Goal: Task Accomplishment & Management: Manage account settings

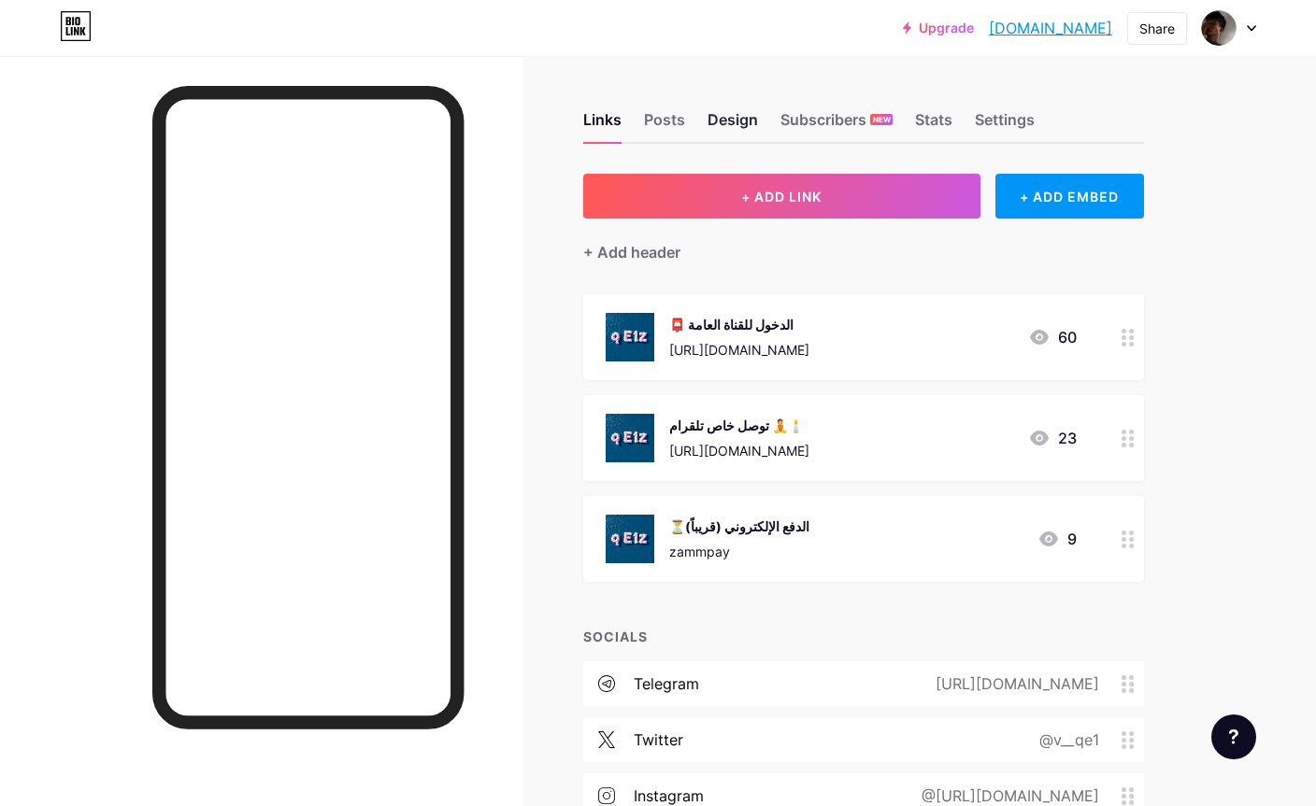
click at [723, 129] on div "Design" at bounding box center [732, 125] width 50 height 34
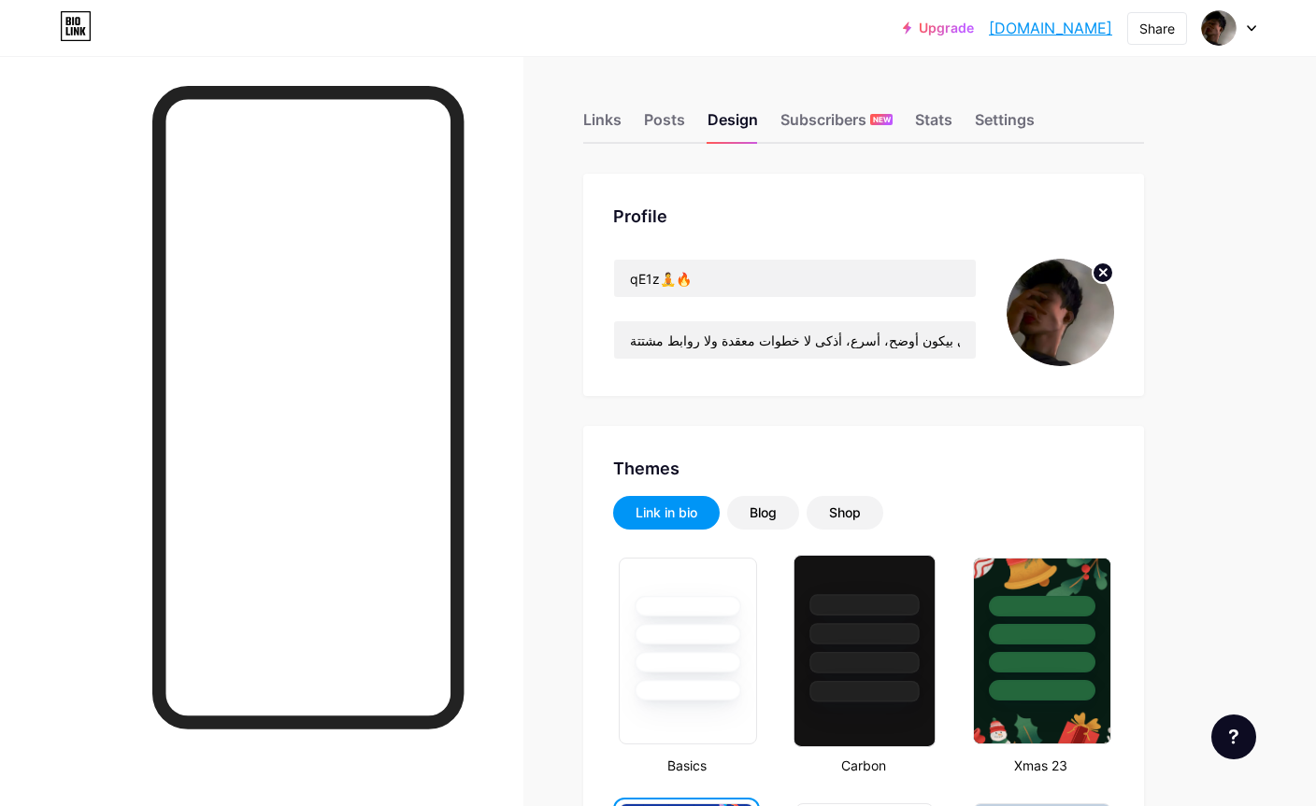
click at [823, 638] on div at bounding box center [864, 633] width 109 height 21
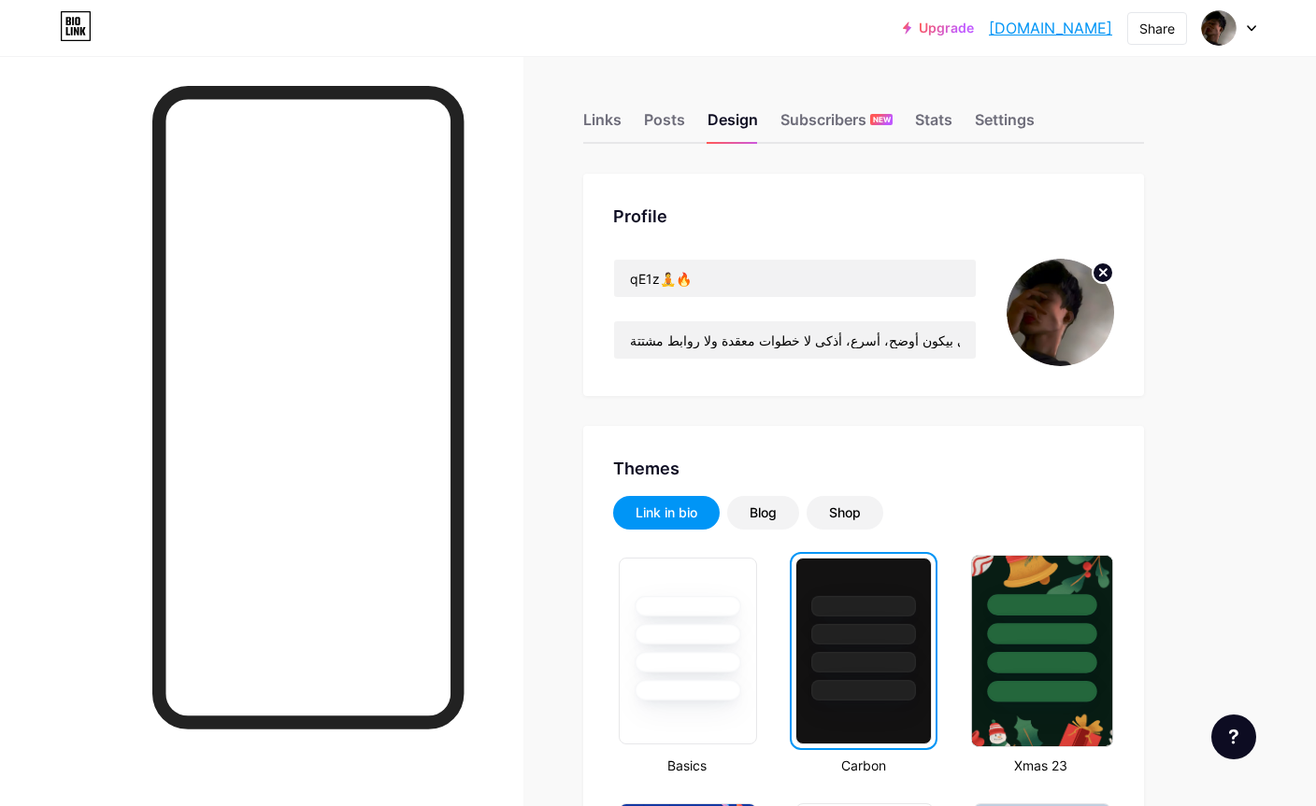
click at [1030, 595] on div at bounding box center [1041, 604] width 109 height 21
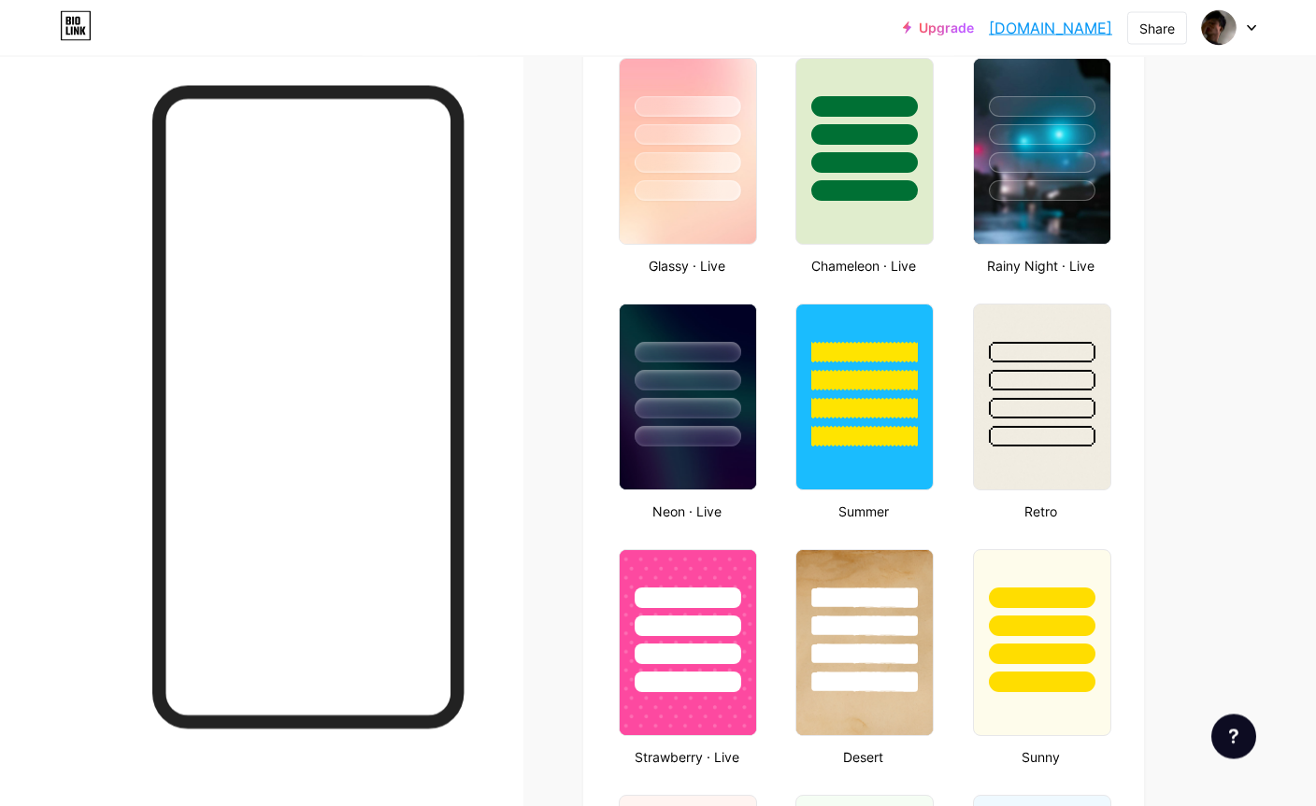
scroll to position [992, 0]
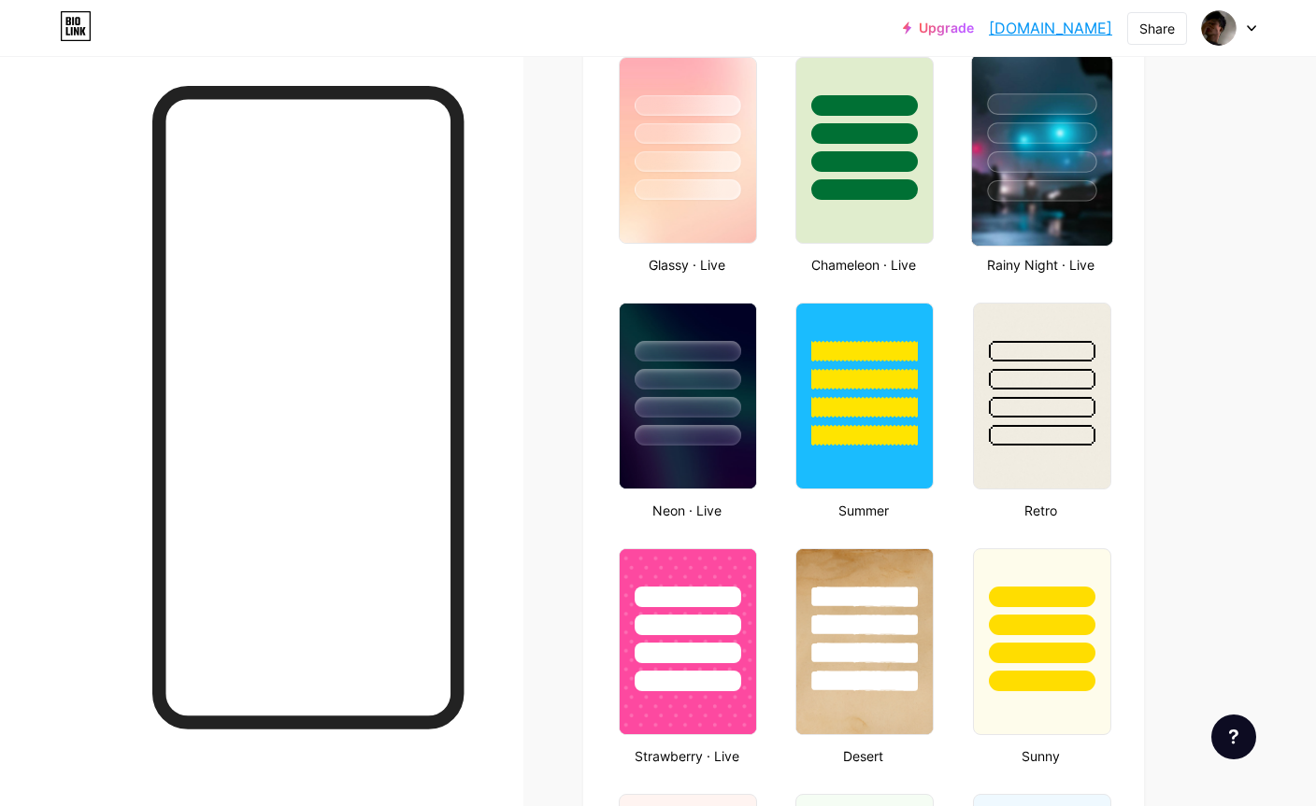
click at [990, 206] on img at bounding box center [1041, 150] width 140 height 191
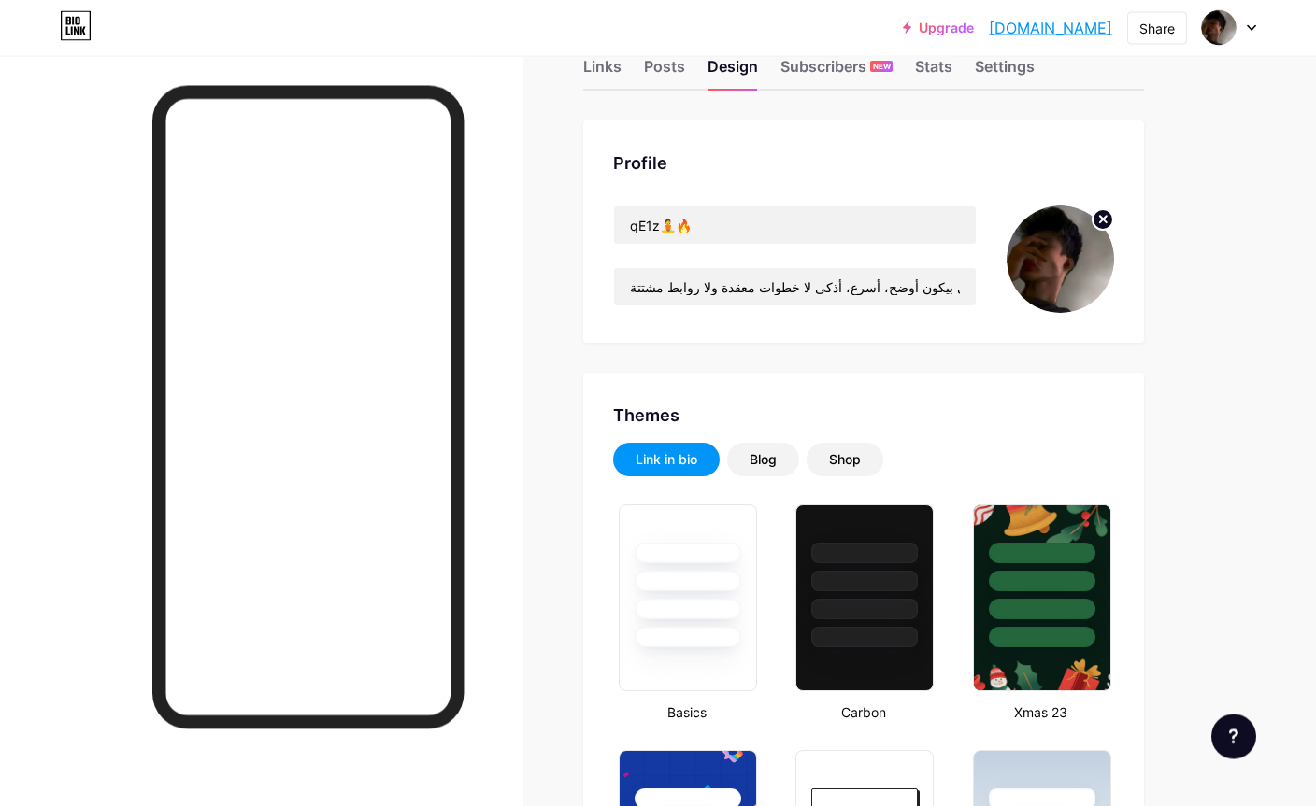
scroll to position [0, 0]
